Goal: Check status: Check status

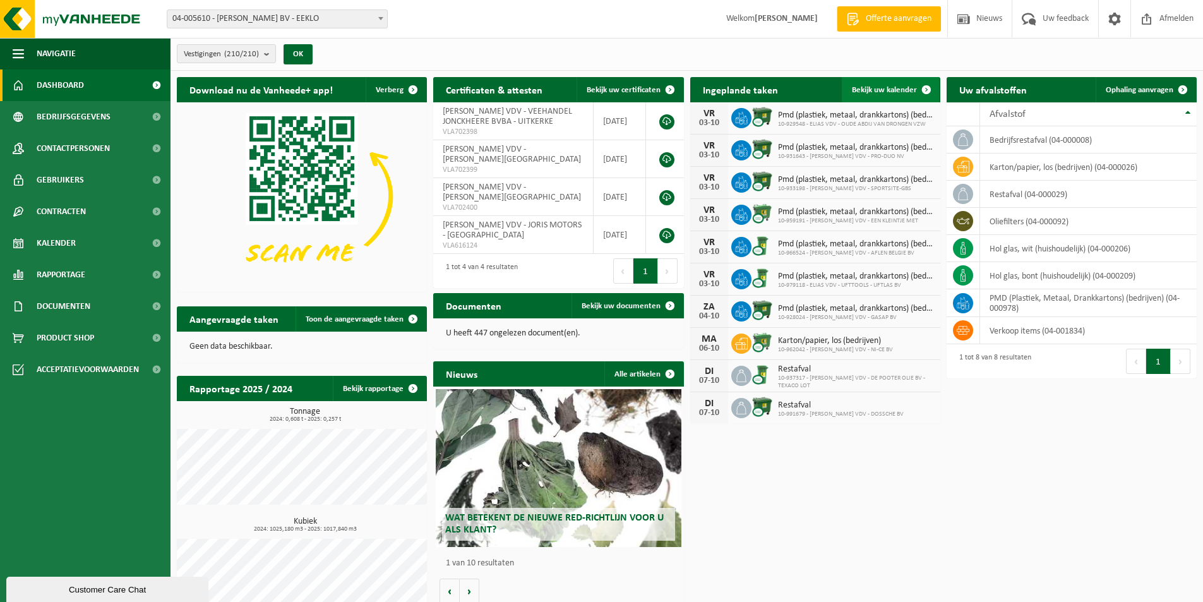
click at [886, 93] on span "Bekijk uw kalender" at bounding box center [884, 90] width 65 height 8
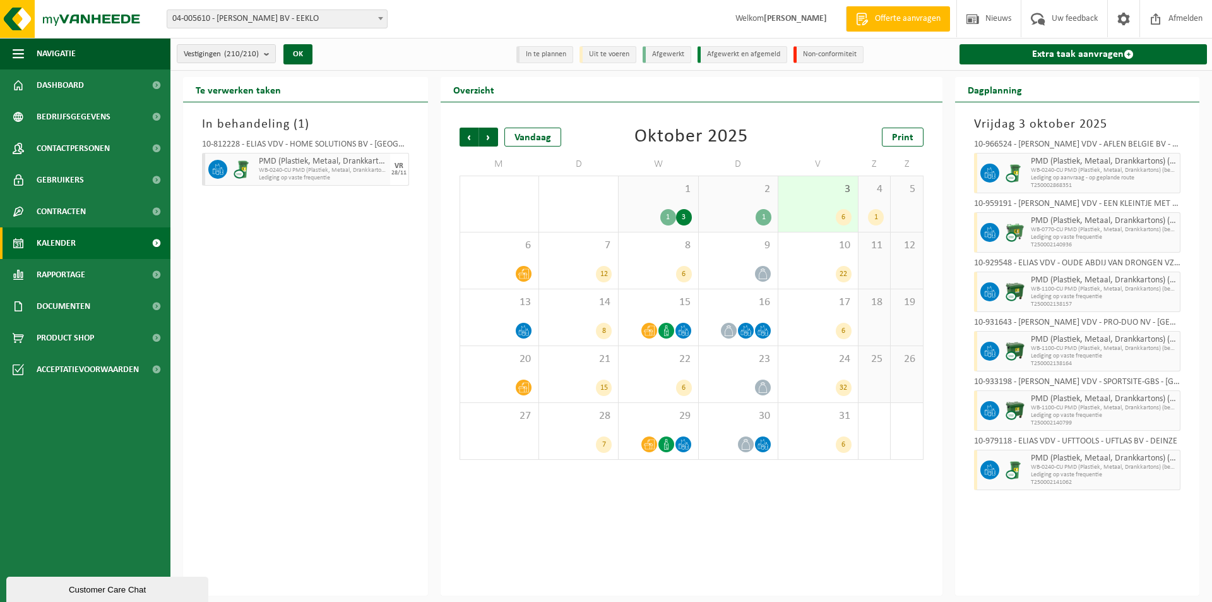
click at [815, 206] on div "3 6" at bounding box center [817, 204] width 79 height 56
drag, startPoint x: 817, startPoint y: 254, endPoint x: 816, endPoint y: 222, distance: 32.2
click at [817, 253] on div "10 22" at bounding box center [817, 260] width 79 height 56
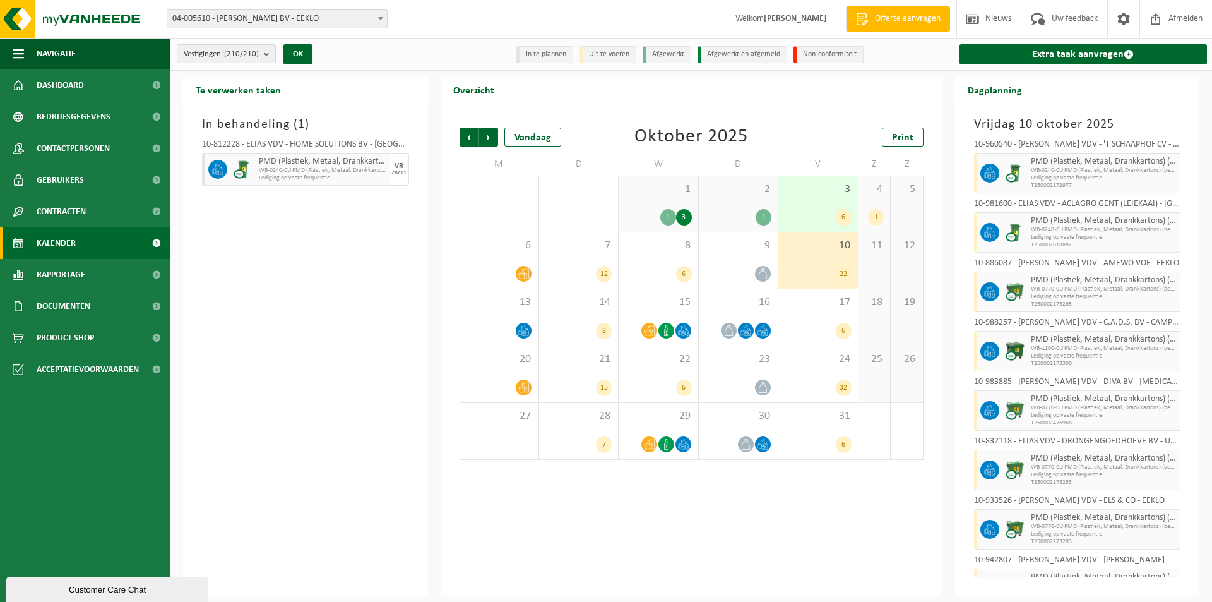
click at [815, 208] on div "3 6" at bounding box center [817, 204] width 79 height 56
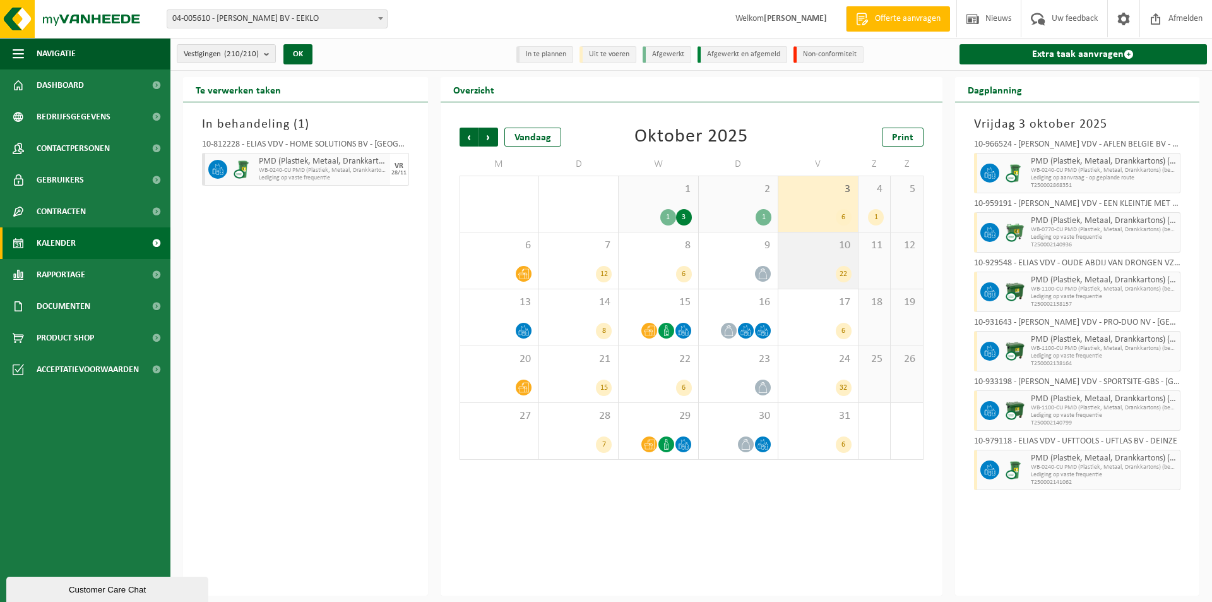
drag, startPoint x: 739, startPoint y: 259, endPoint x: 809, endPoint y: 232, distance: 75.1
click at [739, 259] on div "9" at bounding box center [738, 260] width 79 height 56
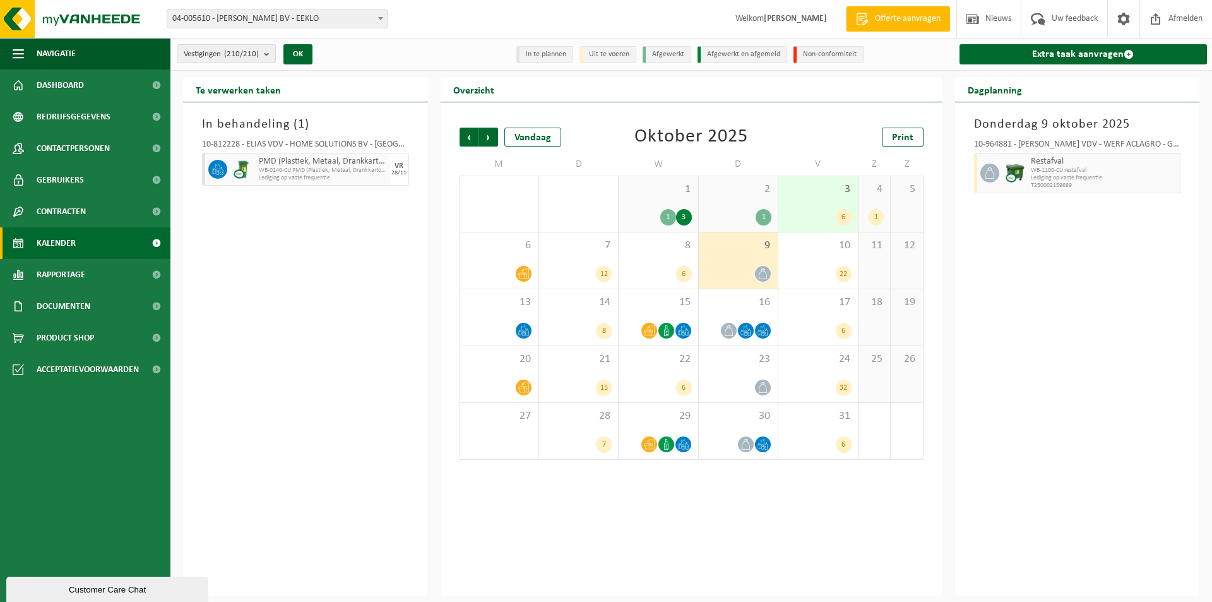
click at [815, 215] on div "6" at bounding box center [818, 217] width 66 height 16
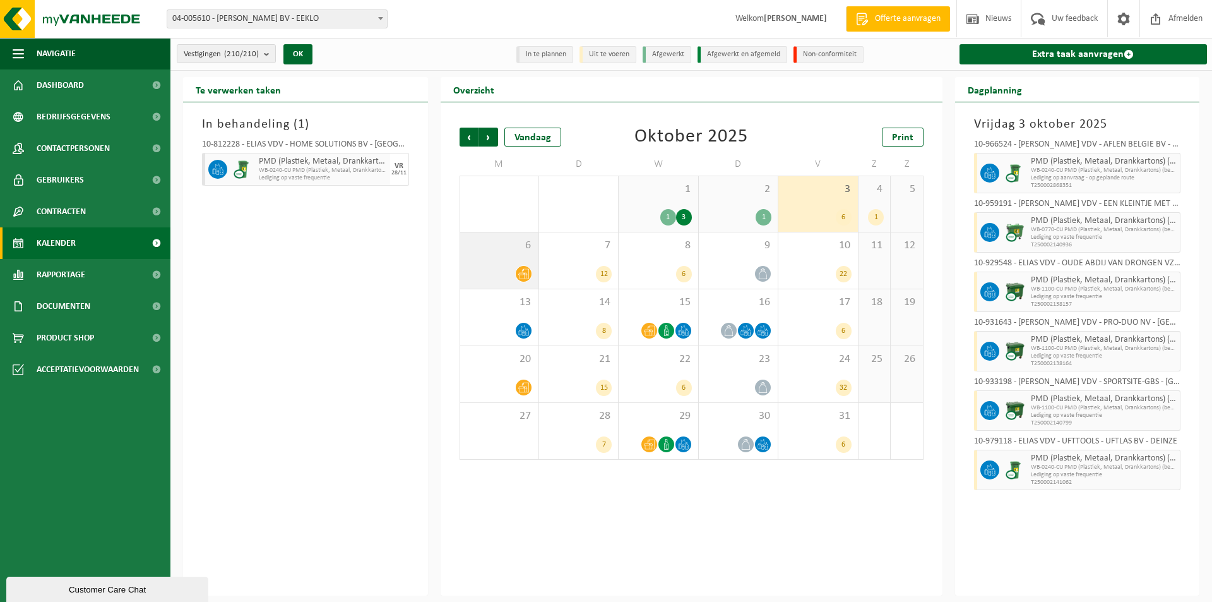
click at [514, 251] on span "6" at bounding box center [500, 246] width 66 height 14
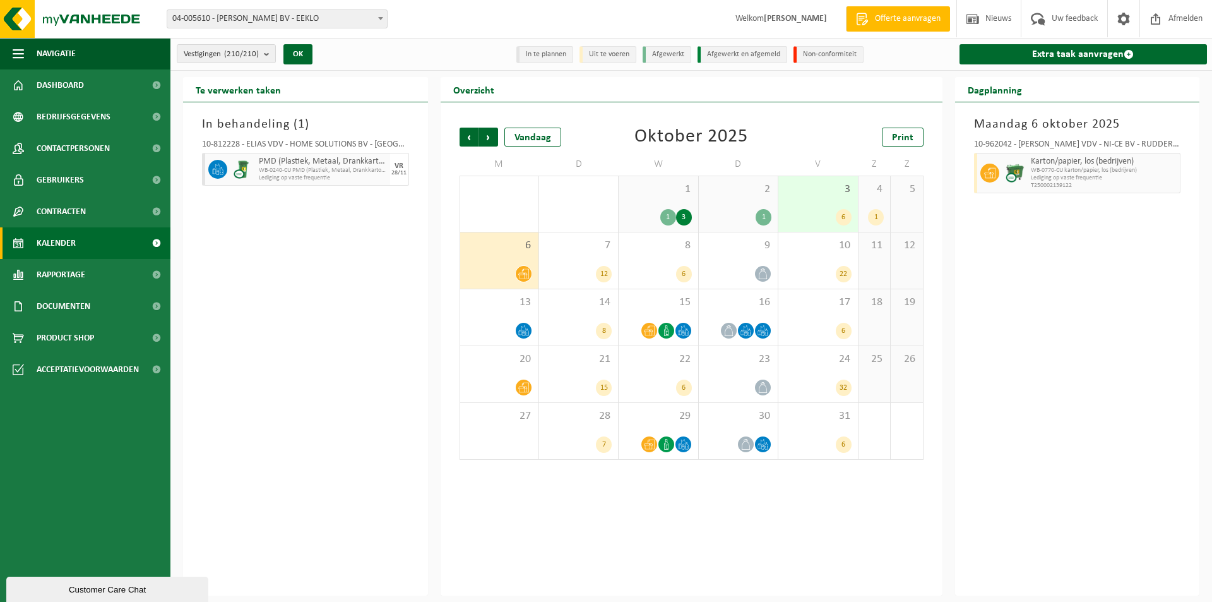
click at [804, 203] on div "3 6" at bounding box center [817, 204] width 79 height 56
